Goal: Information Seeking & Learning: Check status

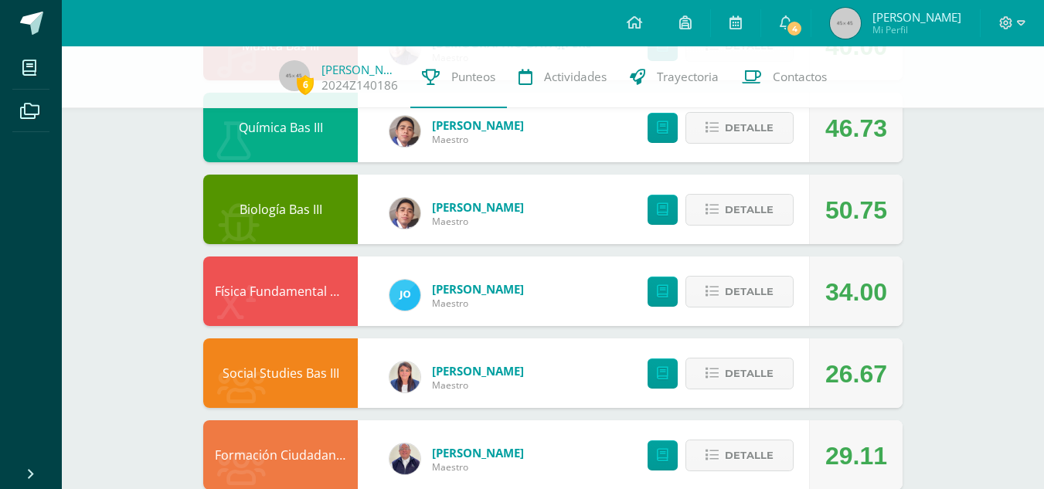
scroll to position [1082, 0]
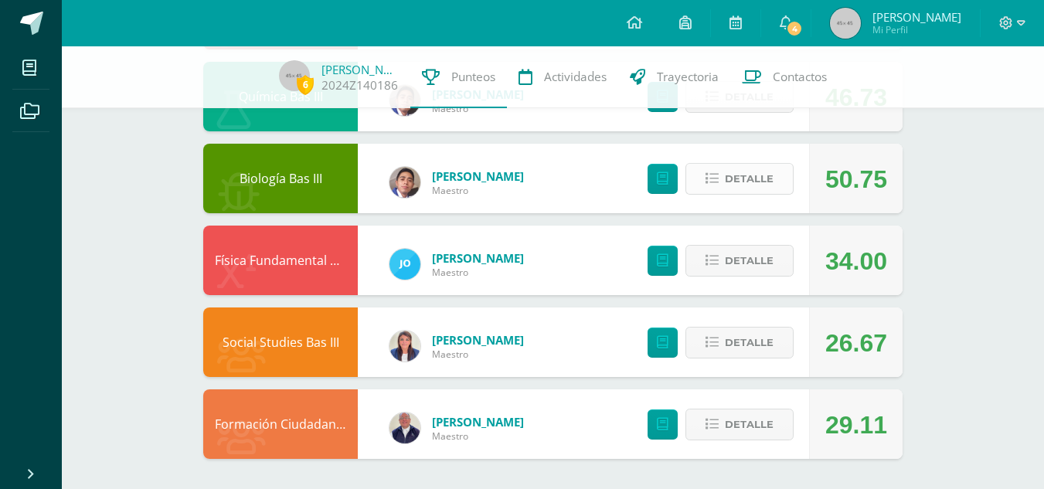
click at [778, 180] on button "Detalle" at bounding box center [739, 179] width 108 height 32
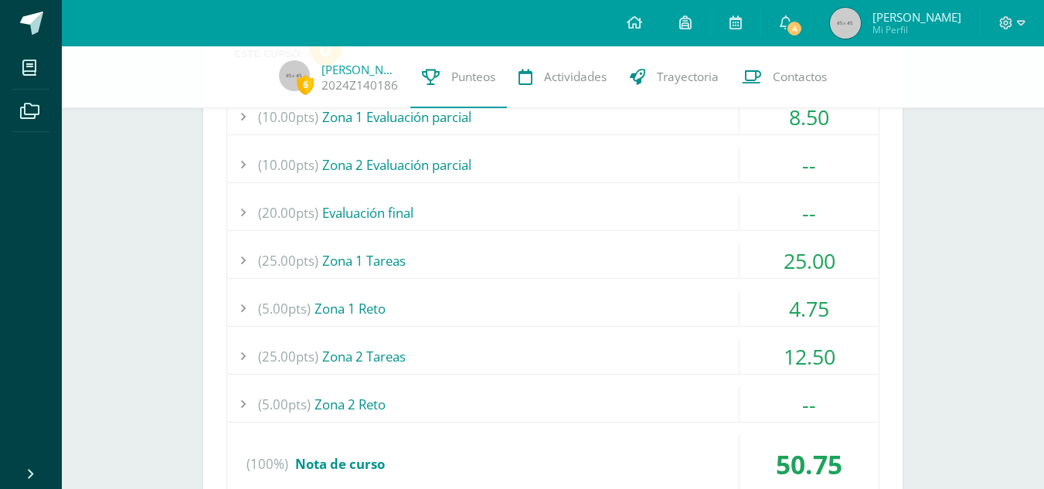
scroll to position [1297, 0]
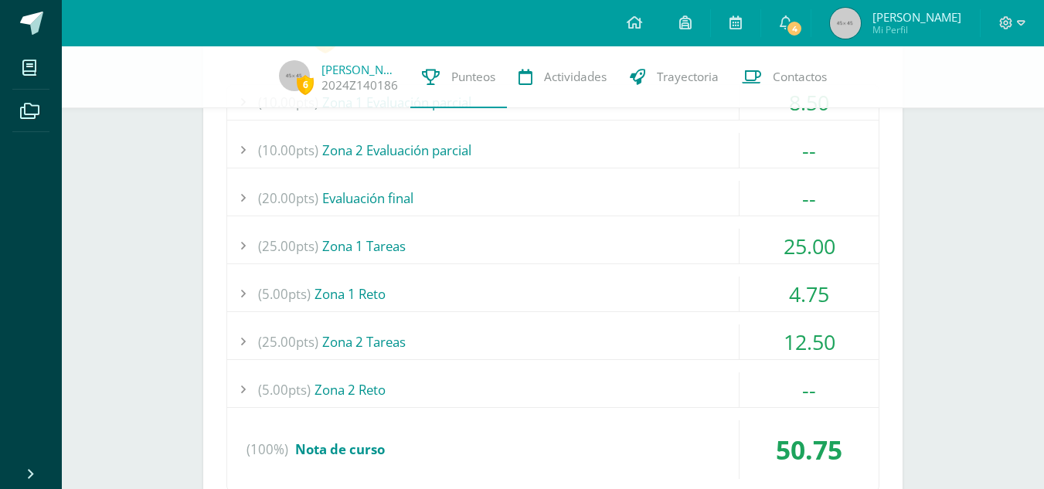
click at [709, 348] on div "(25.00pts) Zona 2 Tareas" at bounding box center [552, 342] width 651 height 35
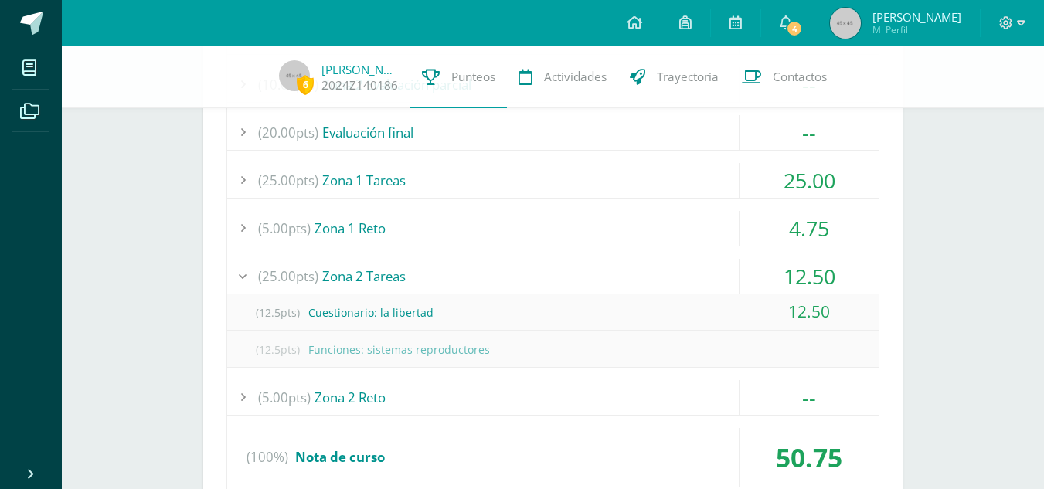
scroll to position [1341, 0]
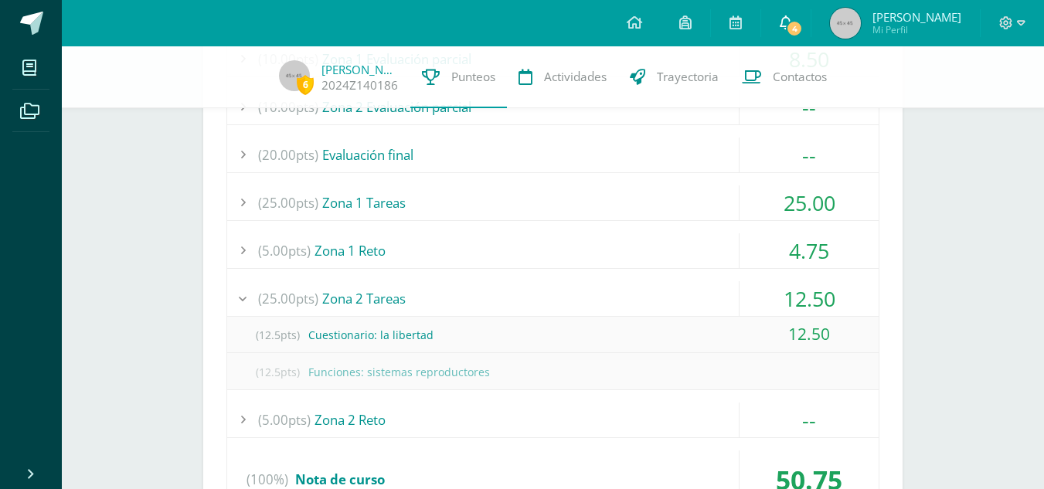
click at [793, 26] on span "4" at bounding box center [794, 28] width 17 height 17
click at [921, 23] on span "[PERSON_NAME]" at bounding box center [916, 16] width 89 height 15
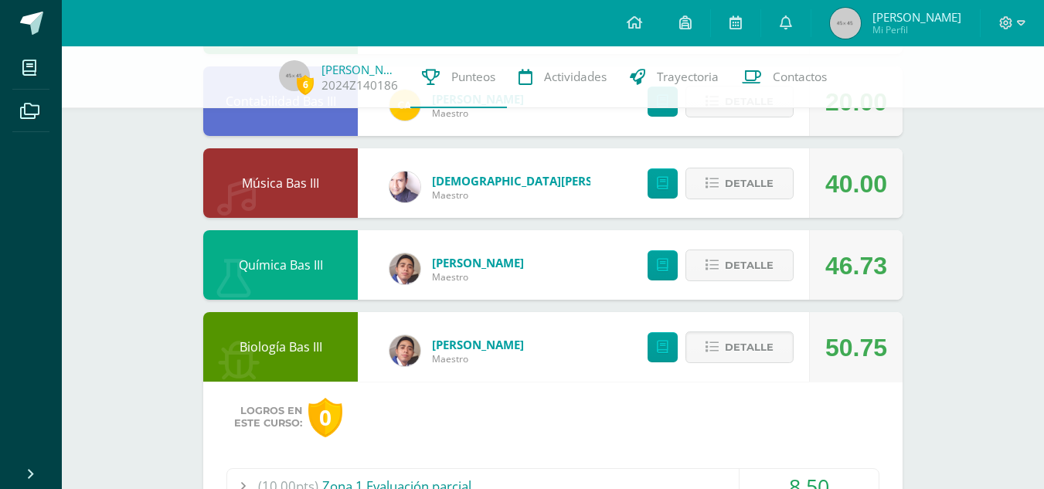
scroll to position [771, 0]
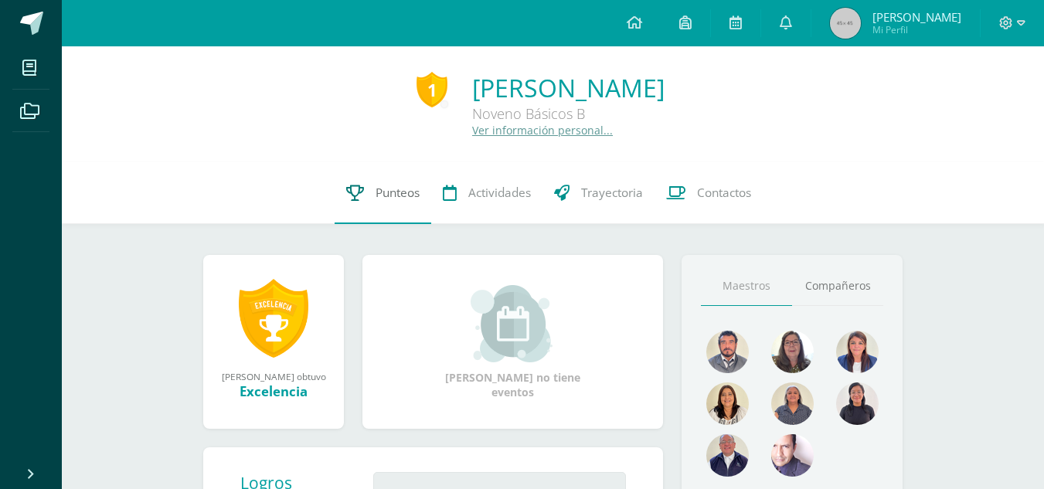
click at [379, 202] on link "Punteos" at bounding box center [383, 193] width 97 height 62
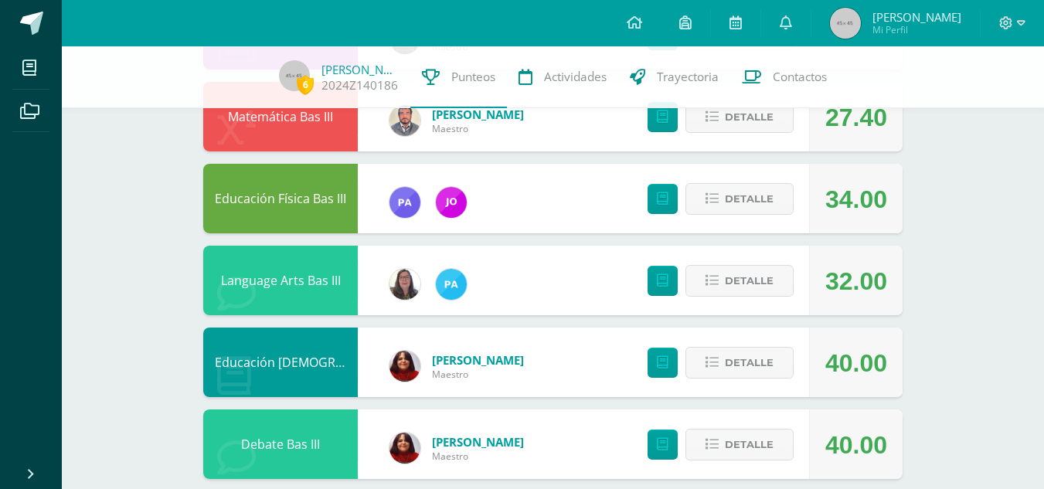
scroll to position [233, 0]
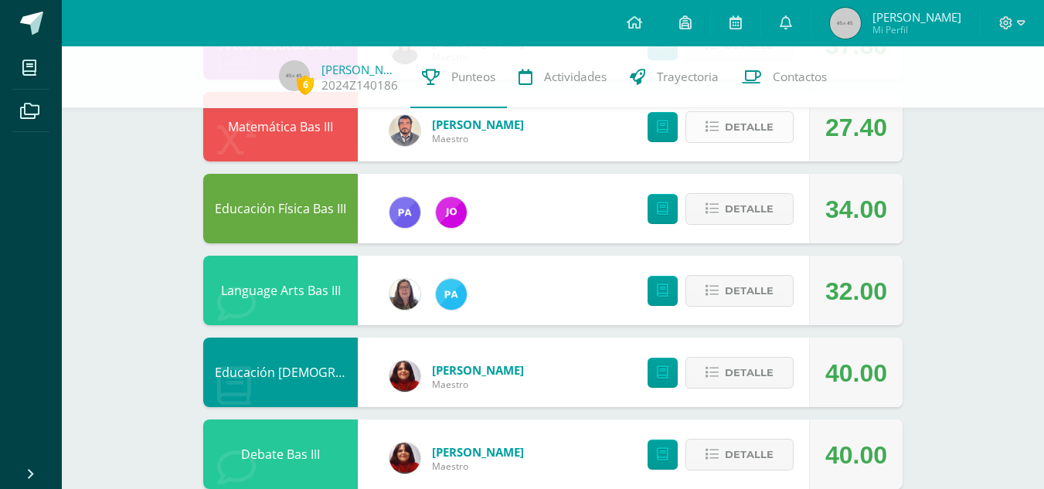
click at [738, 135] on span "Detalle" at bounding box center [749, 127] width 49 height 29
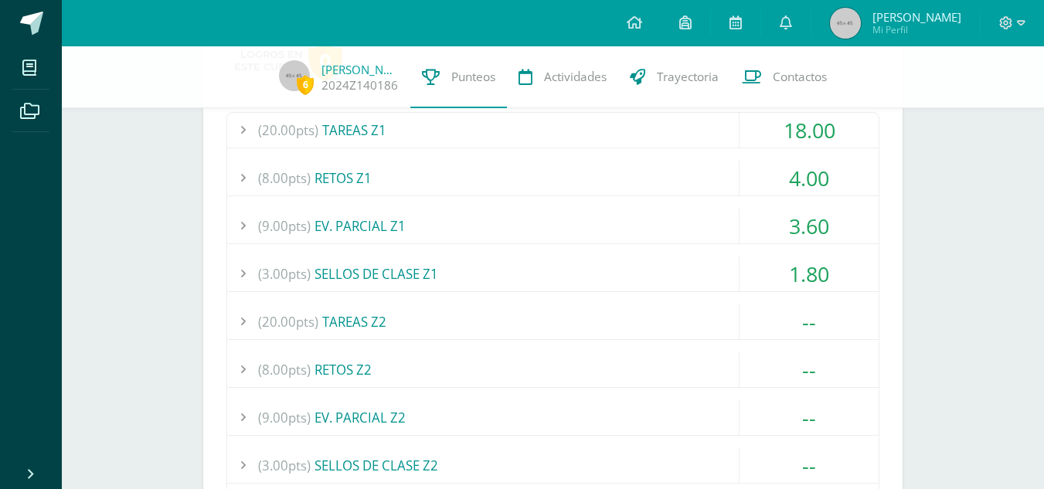
scroll to position [372, 0]
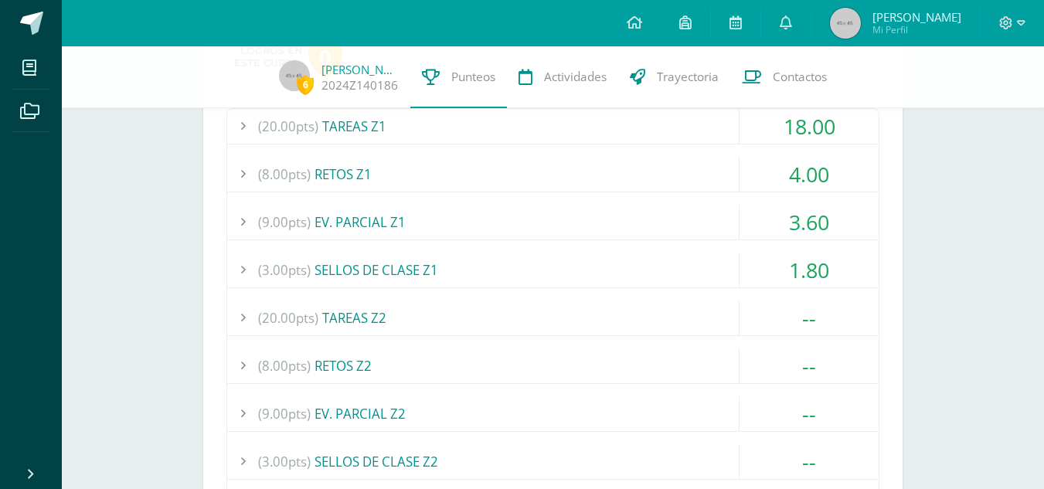
click at [725, 322] on div "(20.00pts) TAREAS Z2" at bounding box center [552, 318] width 651 height 35
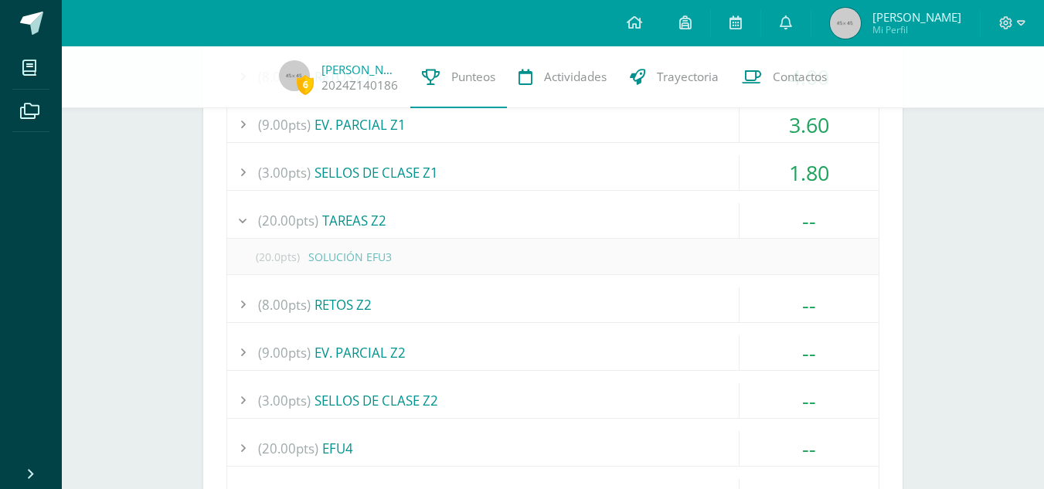
scroll to position [489, 0]
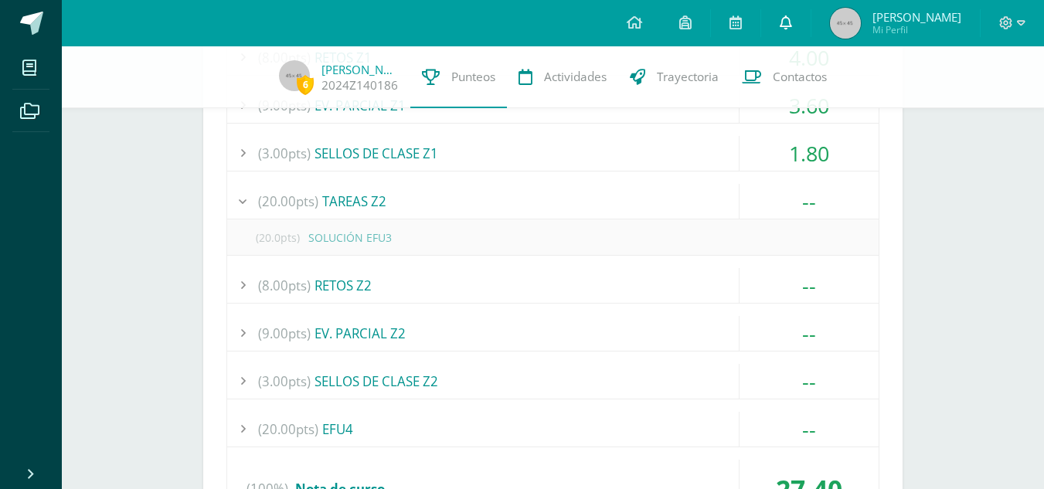
click at [787, 20] on icon at bounding box center [786, 22] width 12 height 14
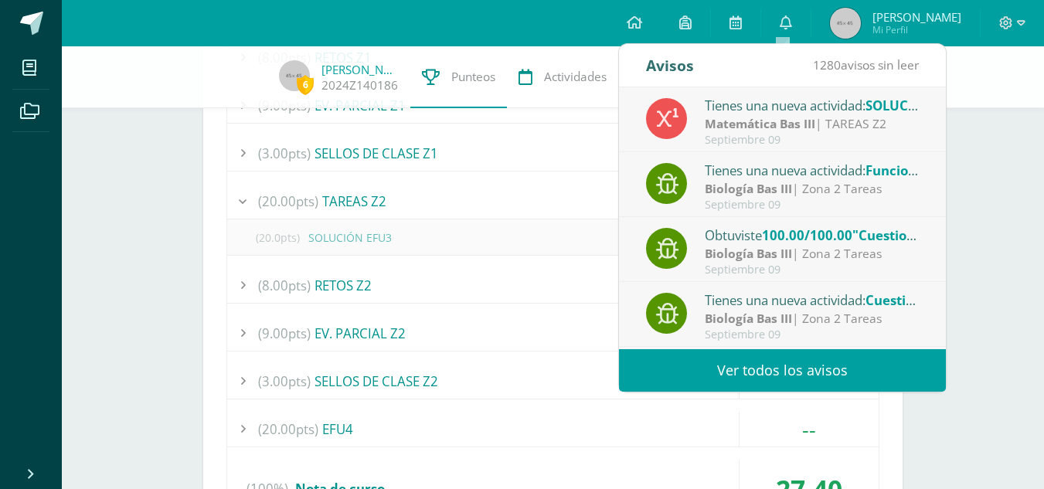
click at [884, 113] on span "SOLUCIÓN EFU3" at bounding box center [916, 106] width 103 height 18
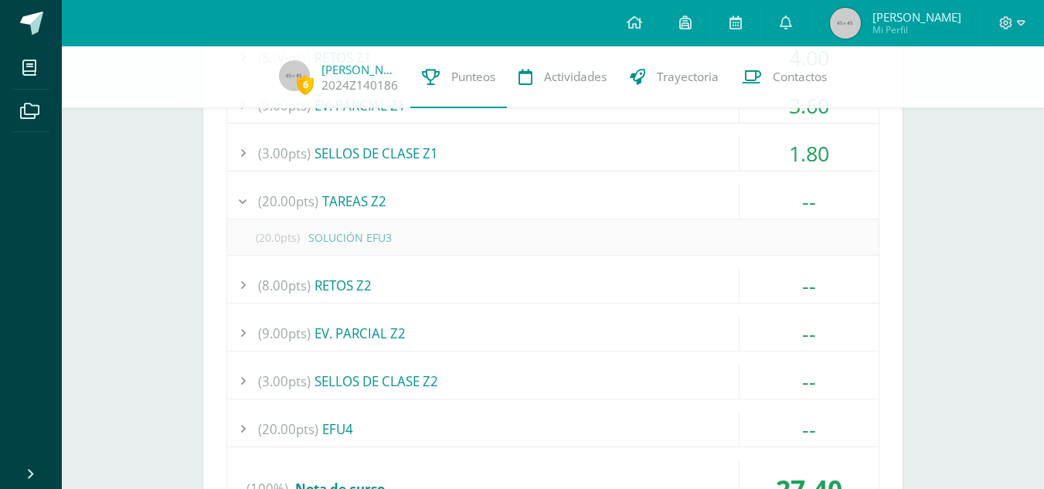
click at [932, 17] on span "[PERSON_NAME]" at bounding box center [916, 16] width 89 height 15
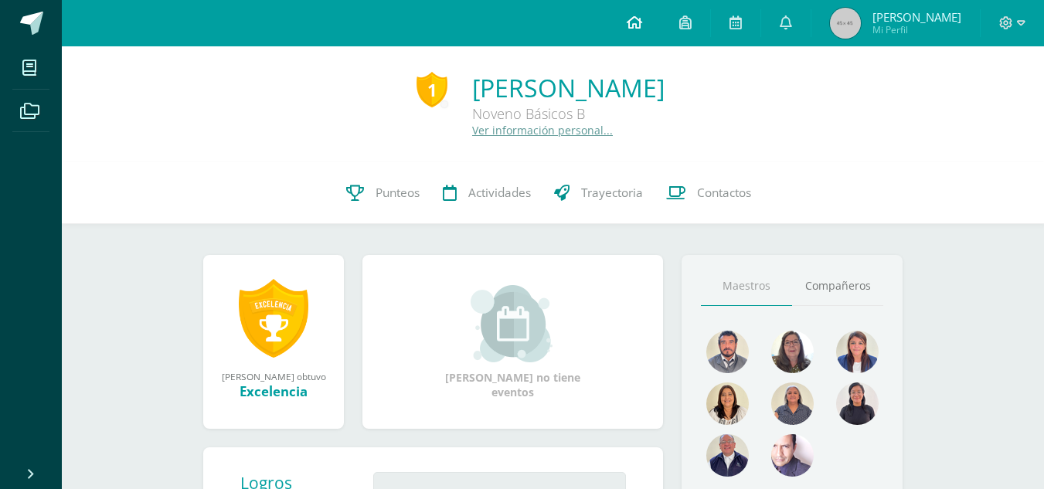
click at [624, 13] on link at bounding box center [634, 23] width 53 height 46
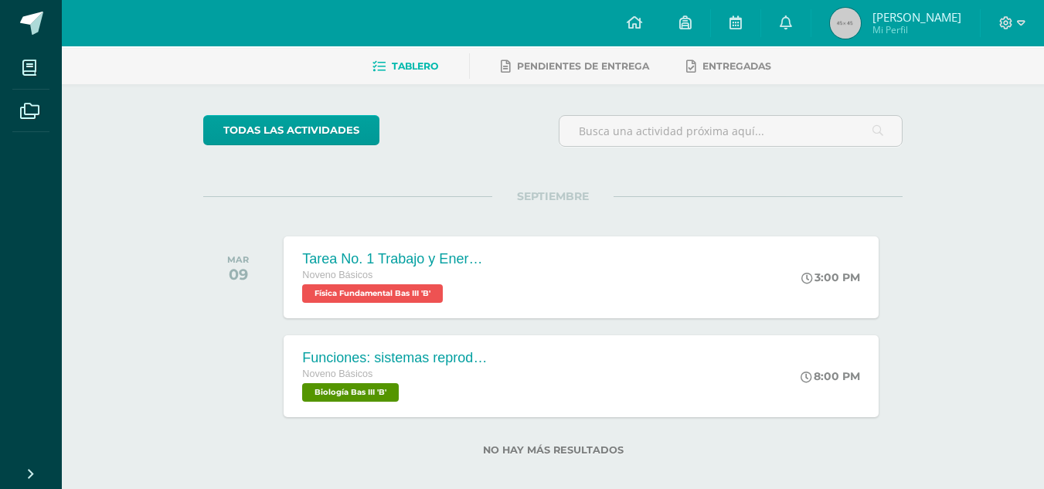
scroll to position [80, 0]
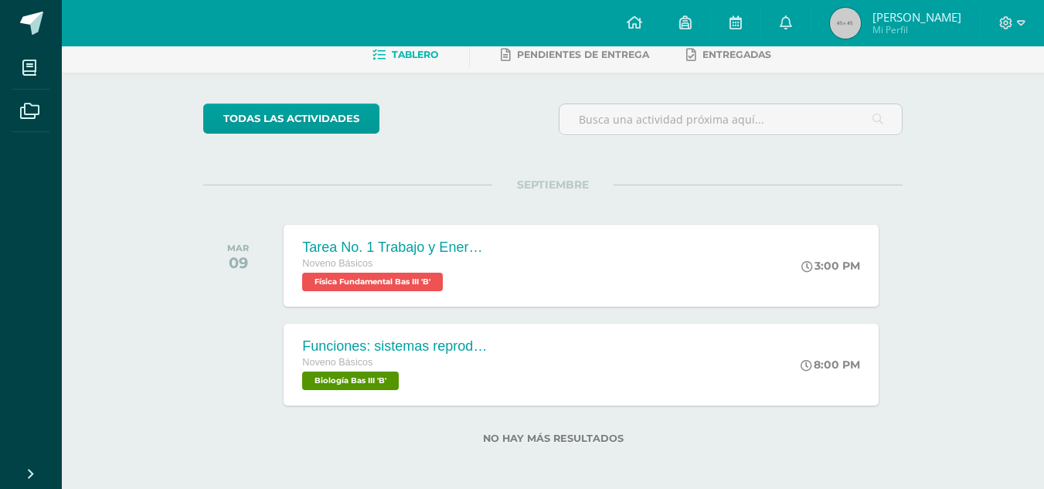
click at [833, 28] on img at bounding box center [845, 23] width 31 height 31
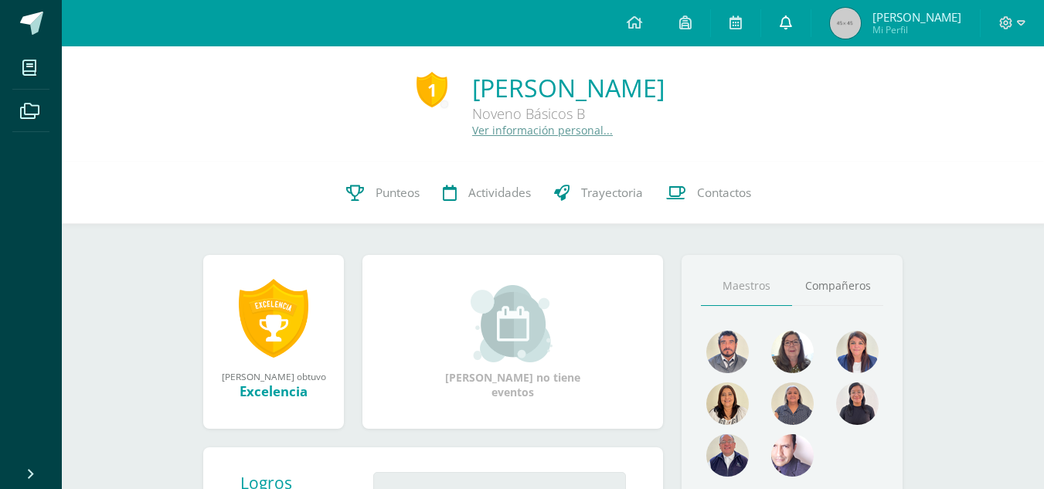
click at [784, 17] on icon at bounding box center [786, 22] width 12 height 14
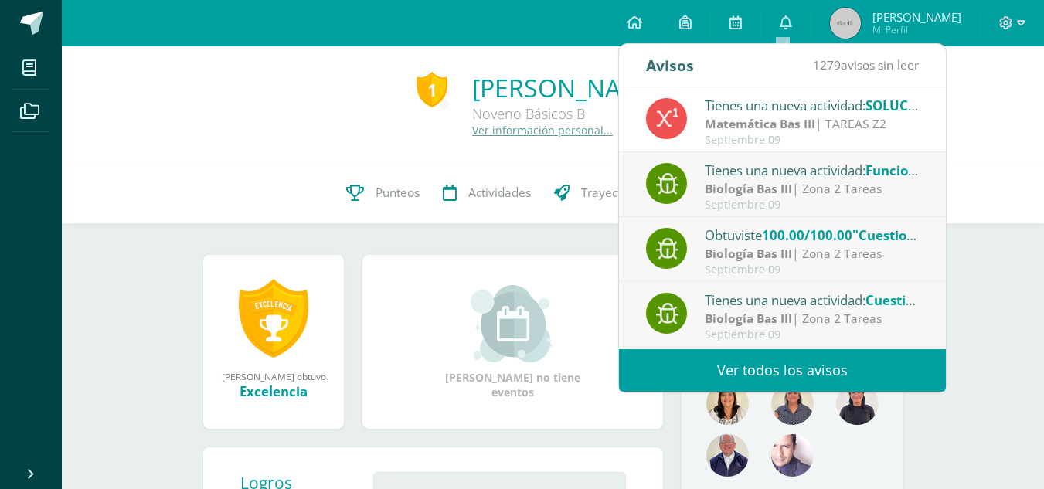
click at [894, 175] on span "Funciones: sistemas reproductores" at bounding box center [977, 171] width 225 height 18
